Goal: Find specific page/section: Find specific page/section

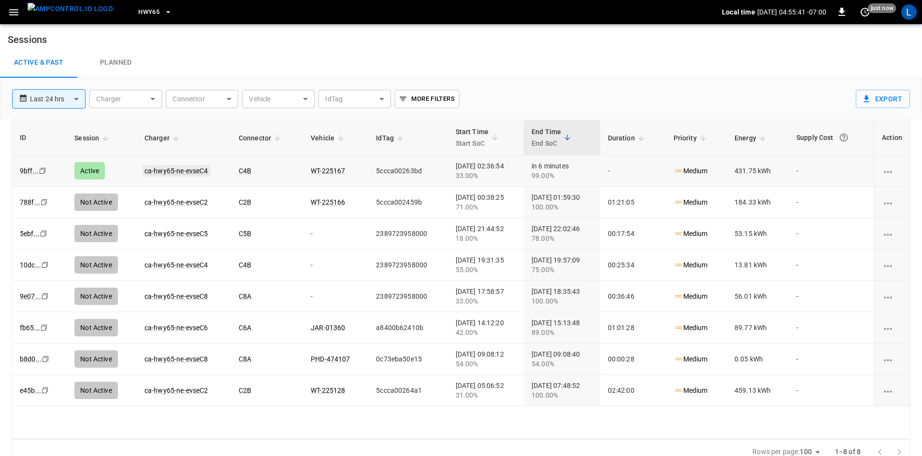
click at [198, 173] on link "ca-hwy65-ne-evseC4" at bounding box center [176, 171] width 68 height 12
click at [138, 10] on span "HWY65" at bounding box center [148, 12] width 21 height 11
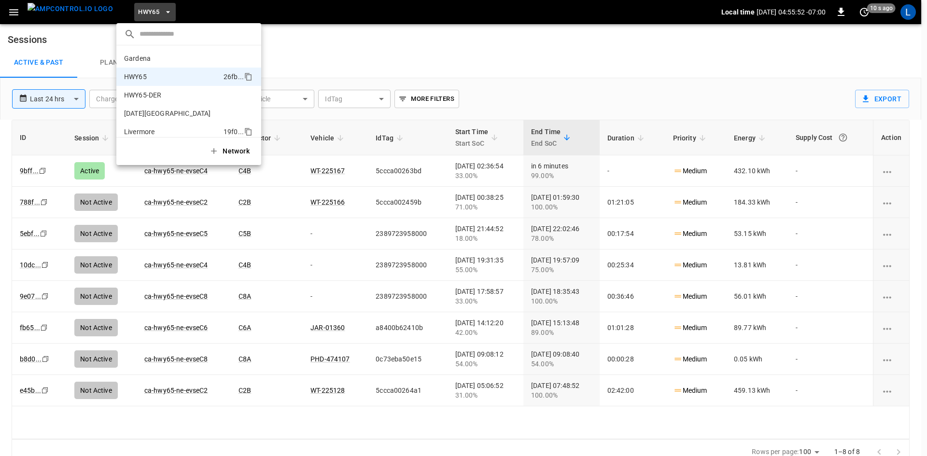
scroll to position [15, 0]
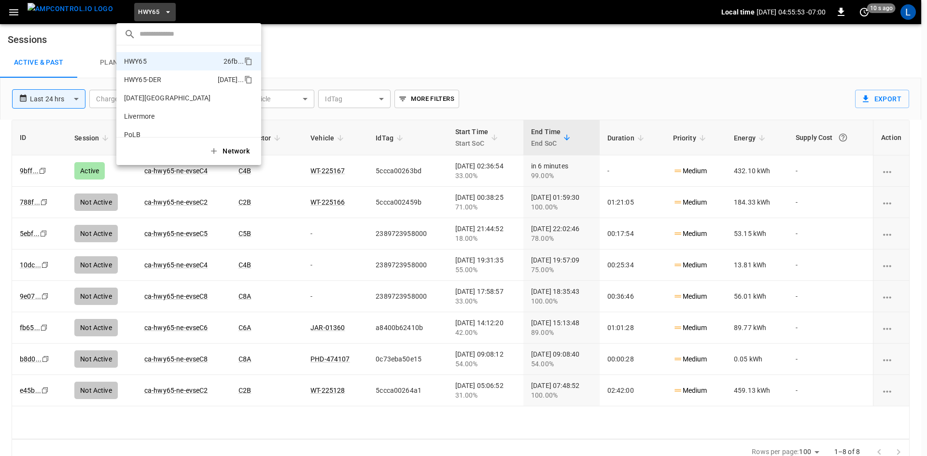
click at [172, 81] on p "HWY65-DER" at bounding box center [169, 80] width 90 height 10
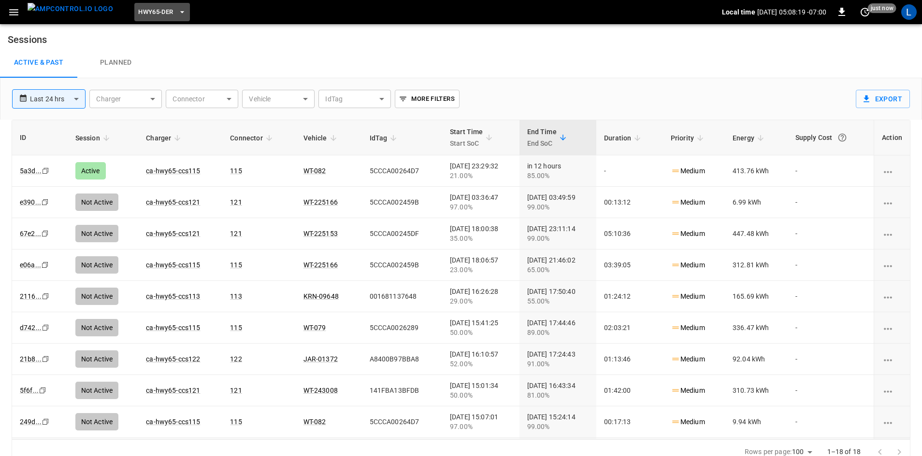
click at [142, 14] on span "HWY65-DER" at bounding box center [155, 12] width 35 height 11
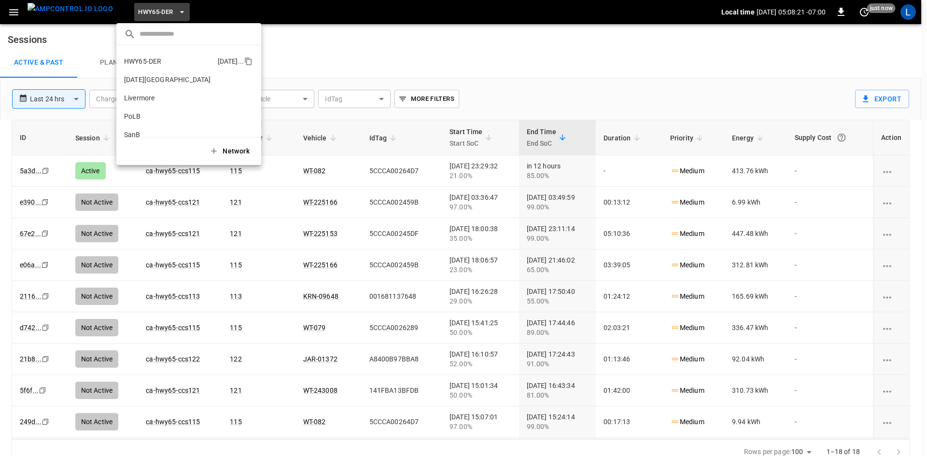
scroll to position [0, 0]
click at [163, 74] on p "HWY65" at bounding box center [172, 77] width 96 height 10
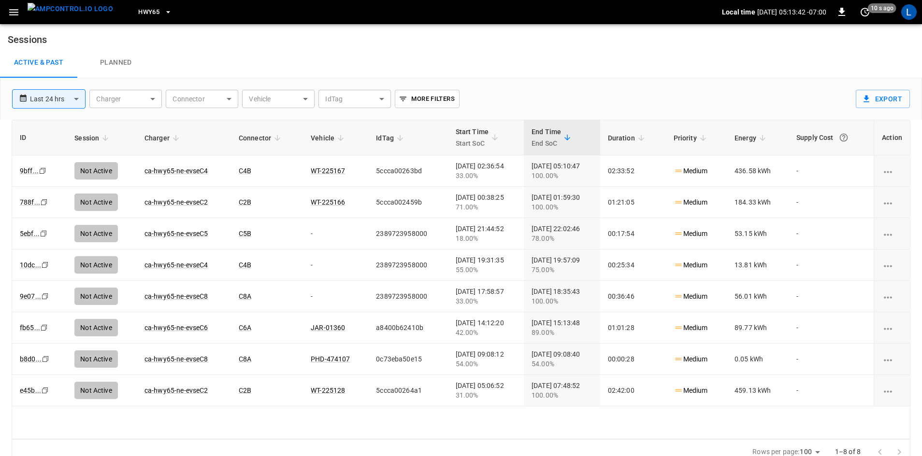
click at [138, 10] on span "HWY65" at bounding box center [148, 12] width 21 height 11
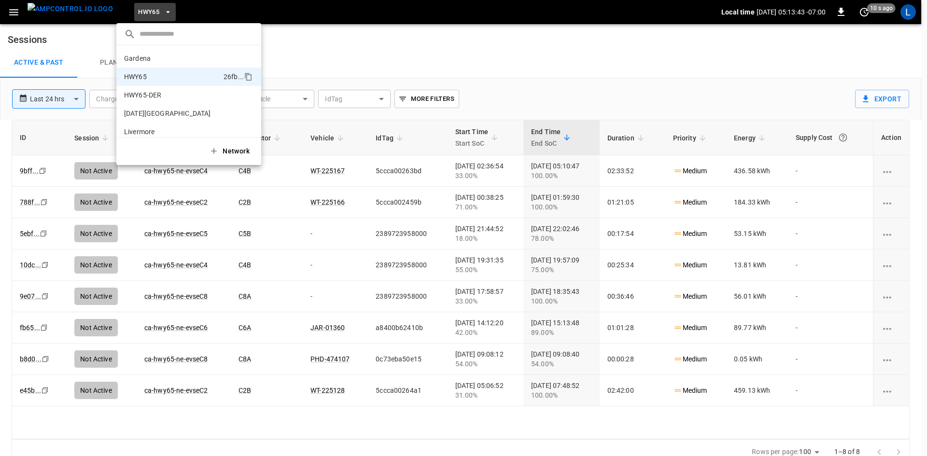
scroll to position [15, 0]
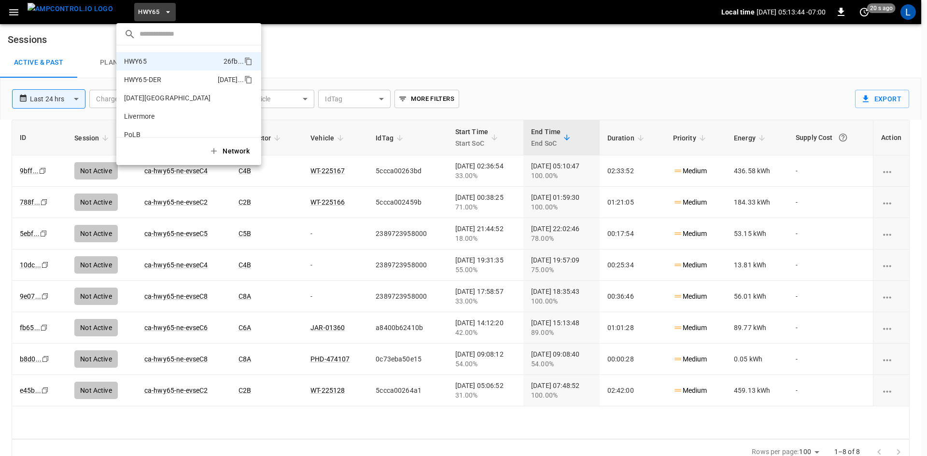
click at [150, 77] on p "HWY65-DER" at bounding box center [169, 80] width 90 height 10
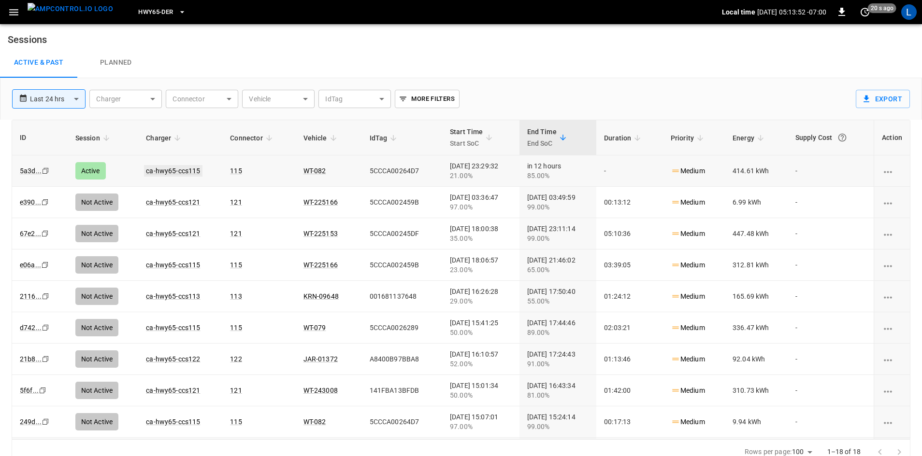
click at [184, 171] on link "ca-hwy65-ccs115" at bounding box center [173, 171] width 58 height 12
click at [157, 9] on button "HWY65-DER" at bounding box center [161, 12] width 55 height 19
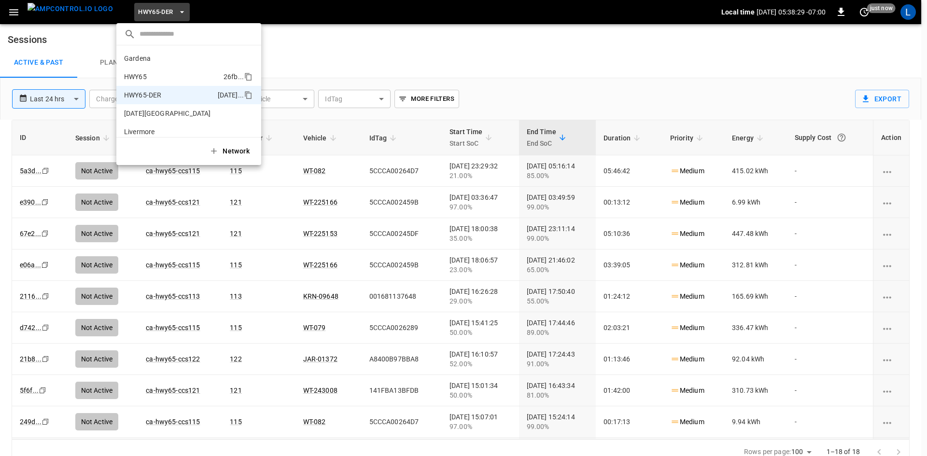
click at [158, 70] on li "HWY65 26fb ..." at bounding box center [188, 77] width 145 height 18
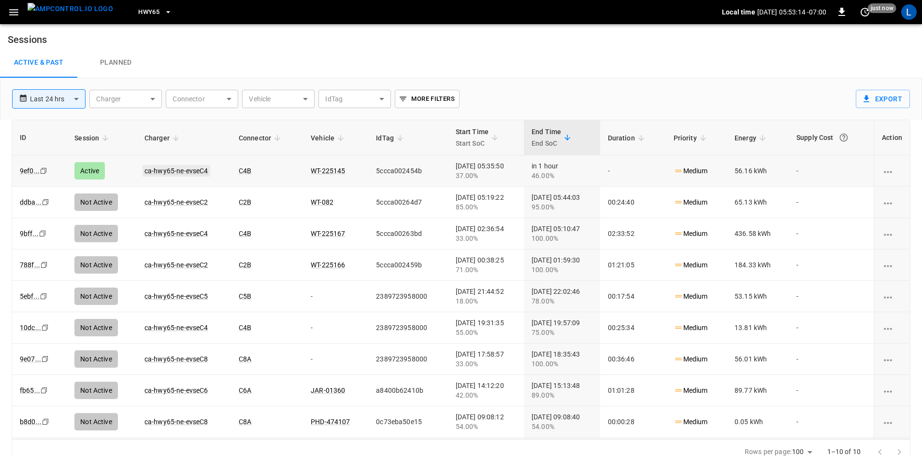
click at [185, 170] on link "ca-hwy65-ne-evseC4" at bounding box center [176, 171] width 68 height 12
